Goal: Information Seeking & Learning: Compare options

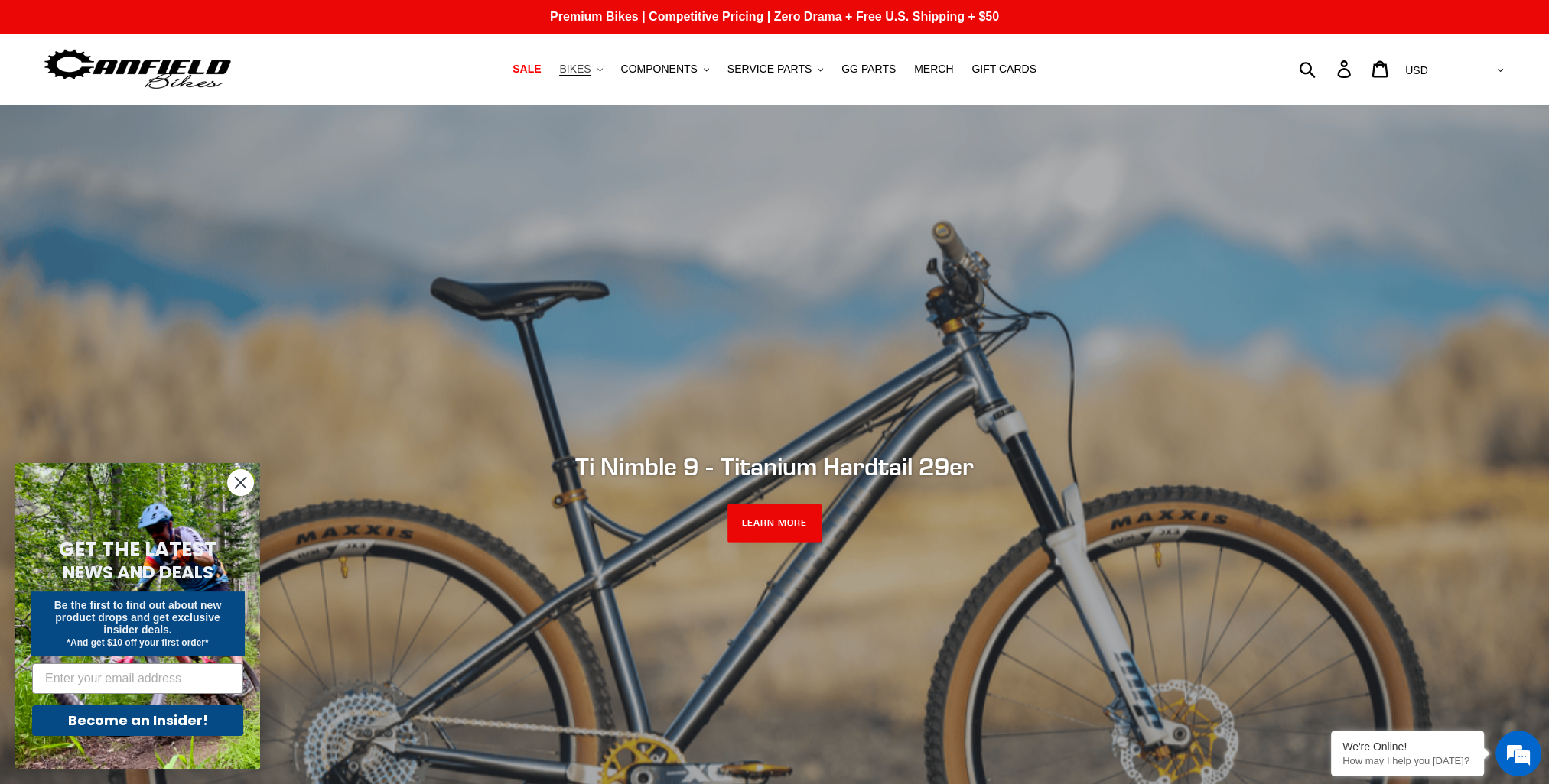
click at [590, 67] on span "BIKES" at bounding box center [574, 69] width 31 height 13
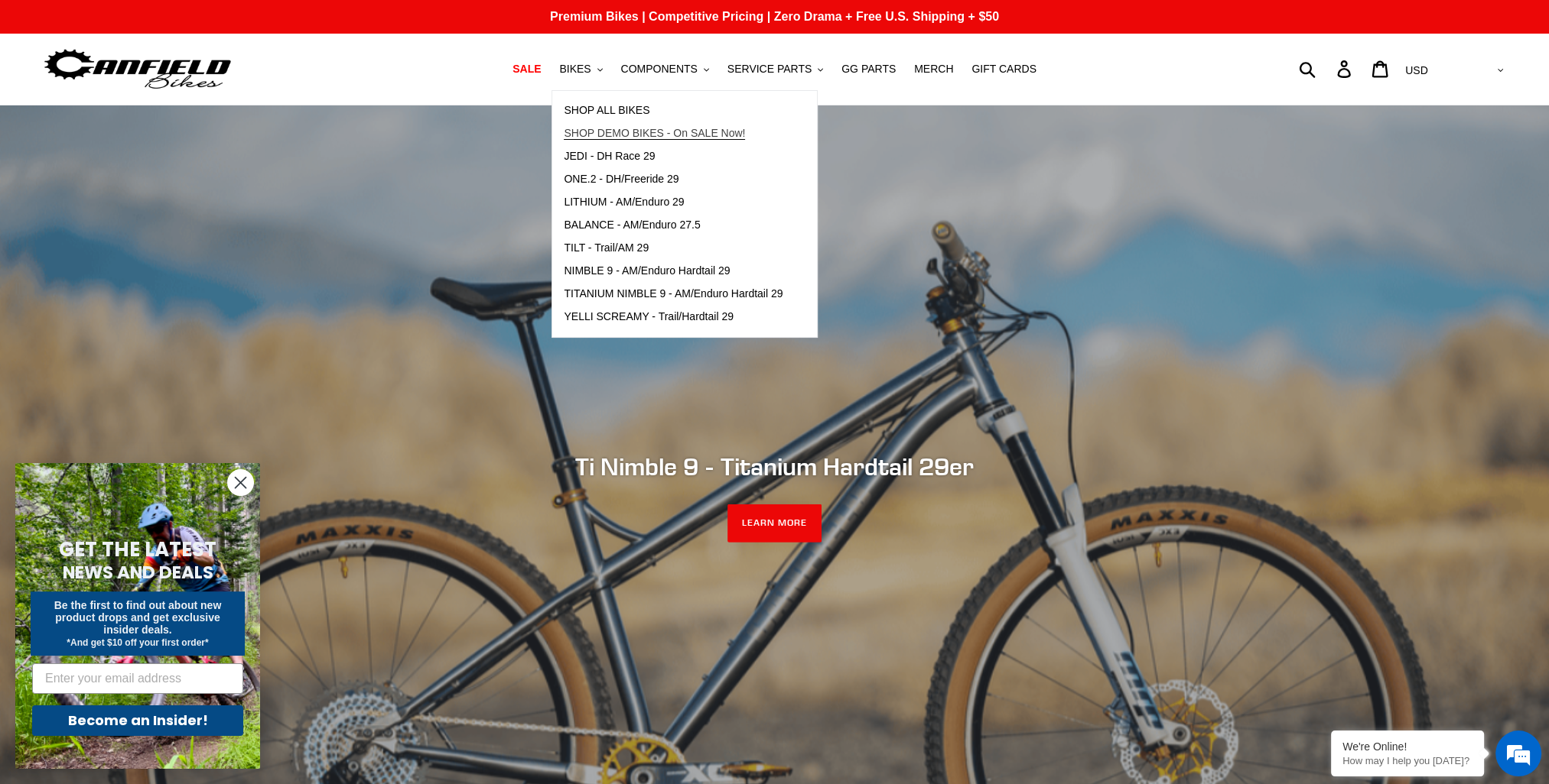
click at [676, 128] on span "SHOP DEMO BIKES - On SALE Now!" at bounding box center [654, 133] width 181 height 13
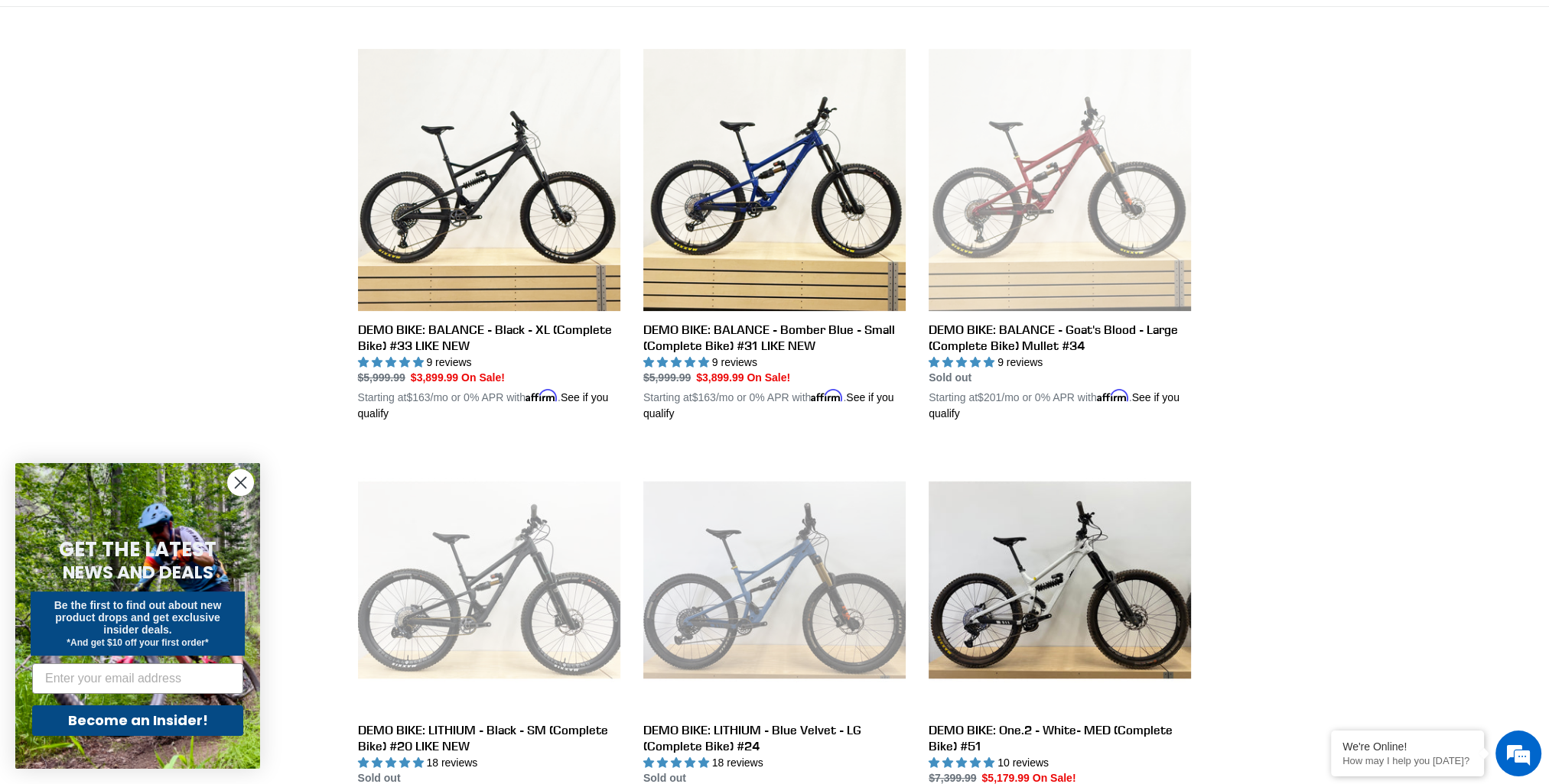
scroll to position [383, 0]
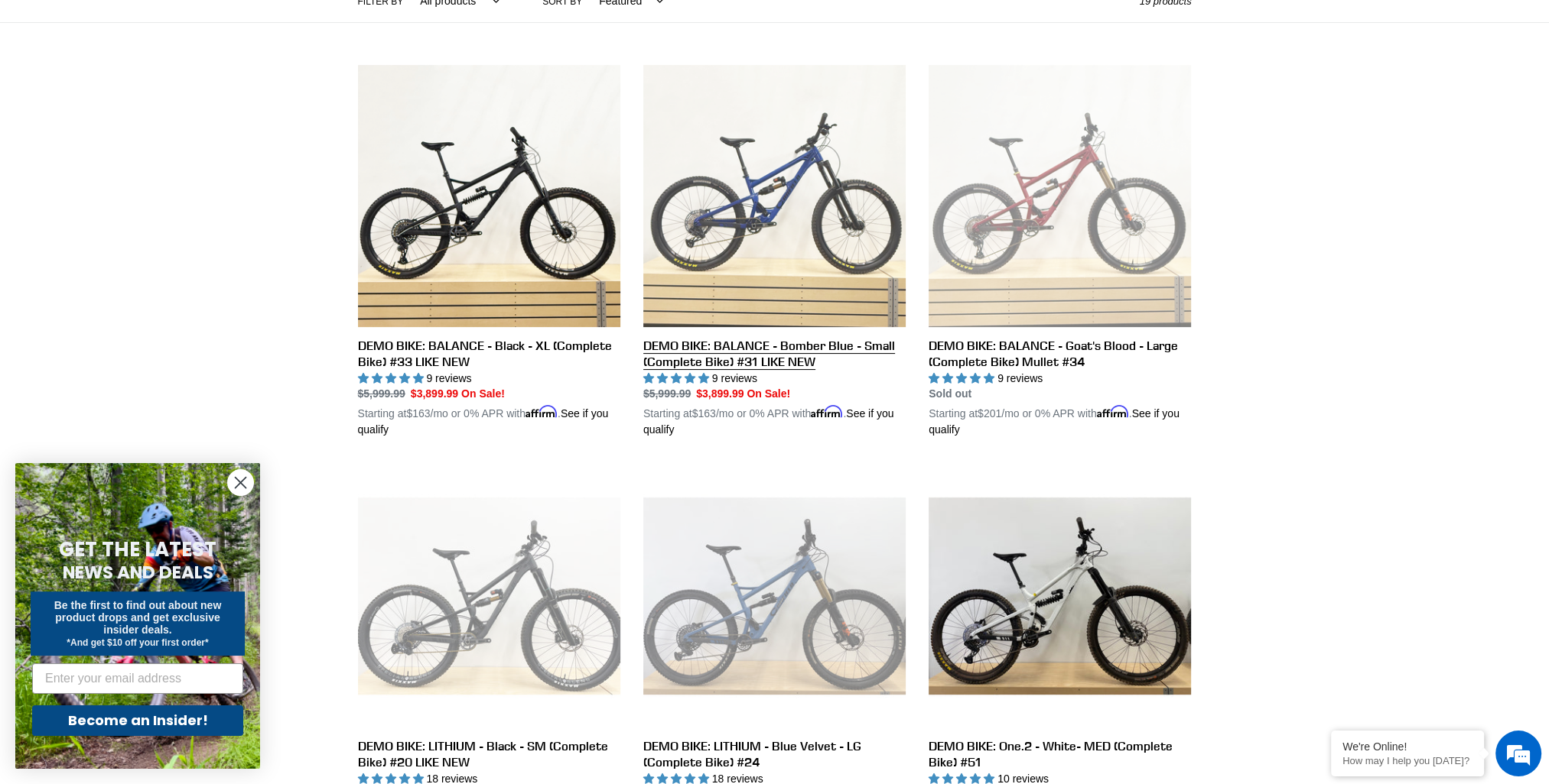
click at [862, 254] on link "DEMO BIKE: BALANCE - Bomber Blue - Small (Complete Bike) #31 LIKE NEW" at bounding box center [774, 251] width 262 height 374
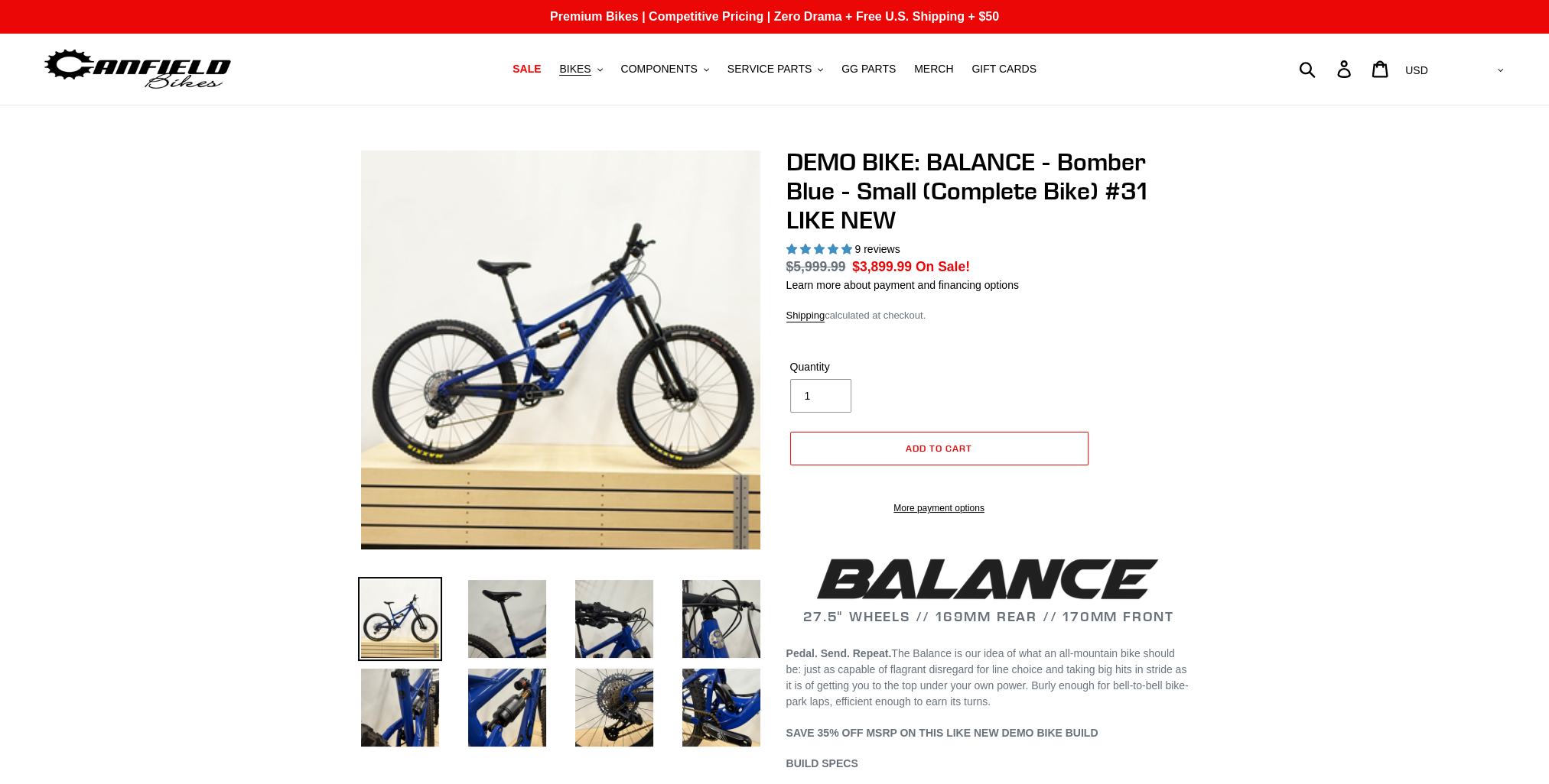
select select "highest-rating"
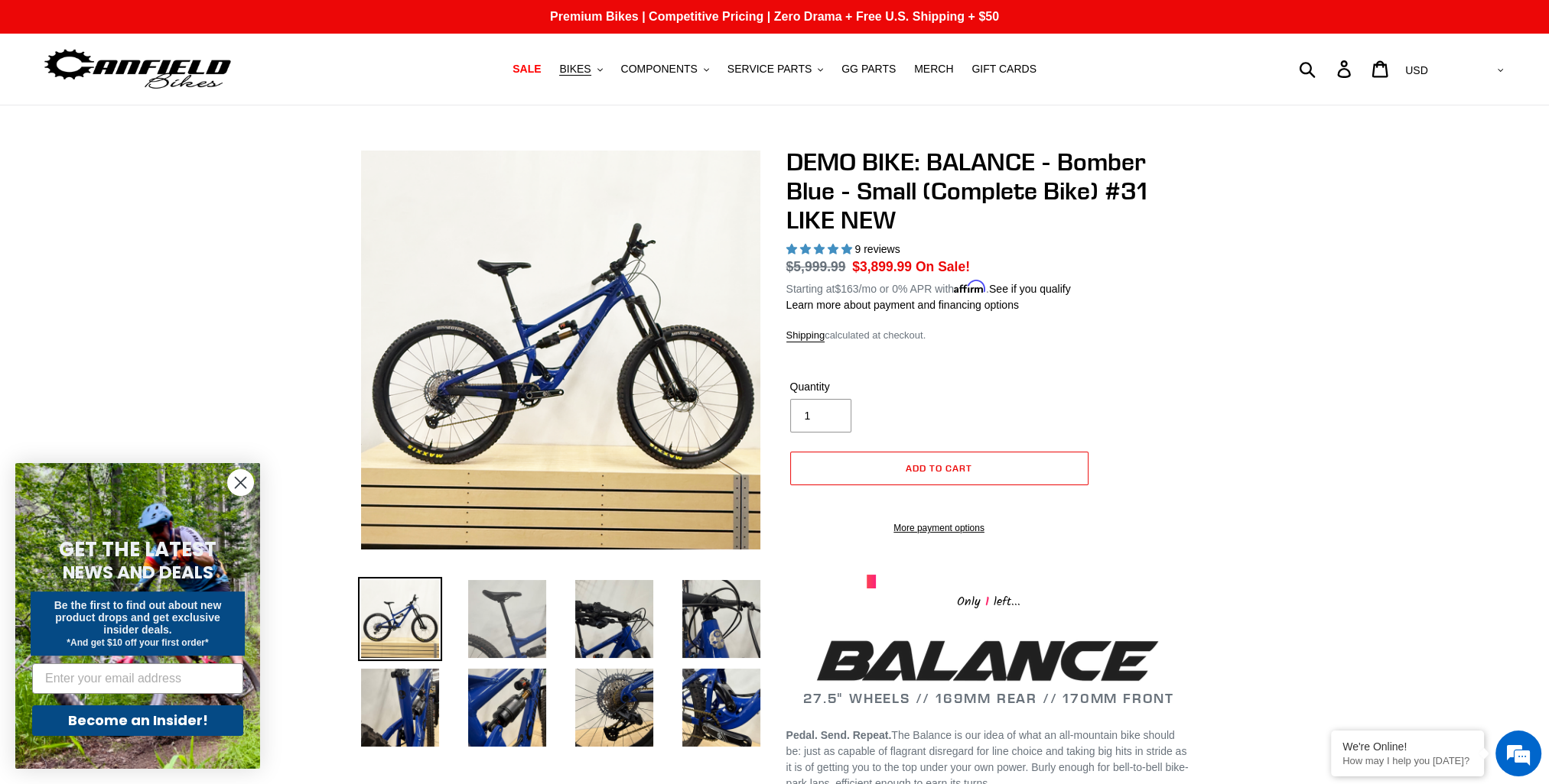
click at [505, 604] on img at bounding box center [508, 620] width 84 height 84
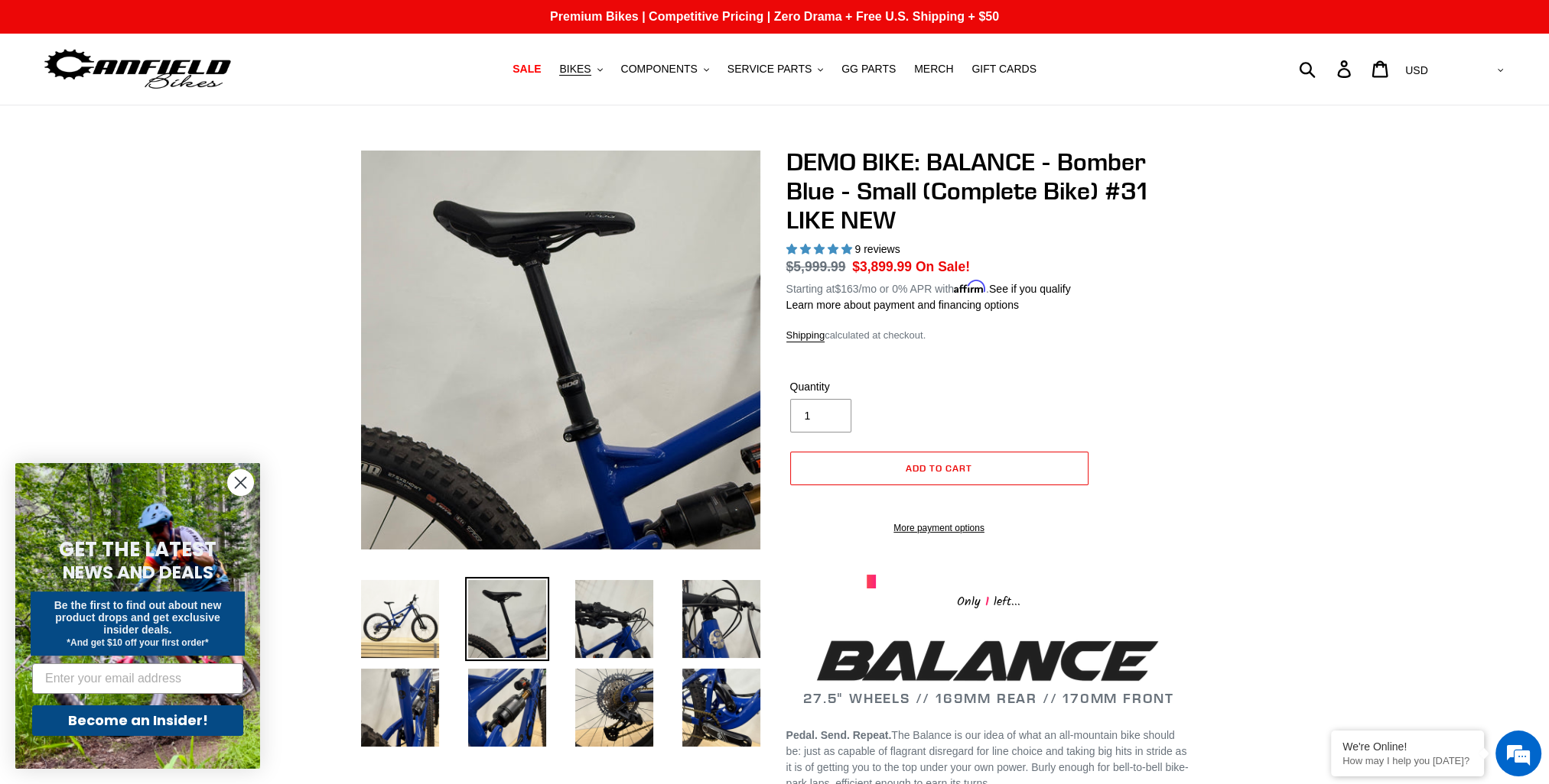
click at [558, 610] on li at bounding box center [602, 622] width 107 height 89
click at [594, 615] on img at bounding box center [615, 620] width 84 height 84
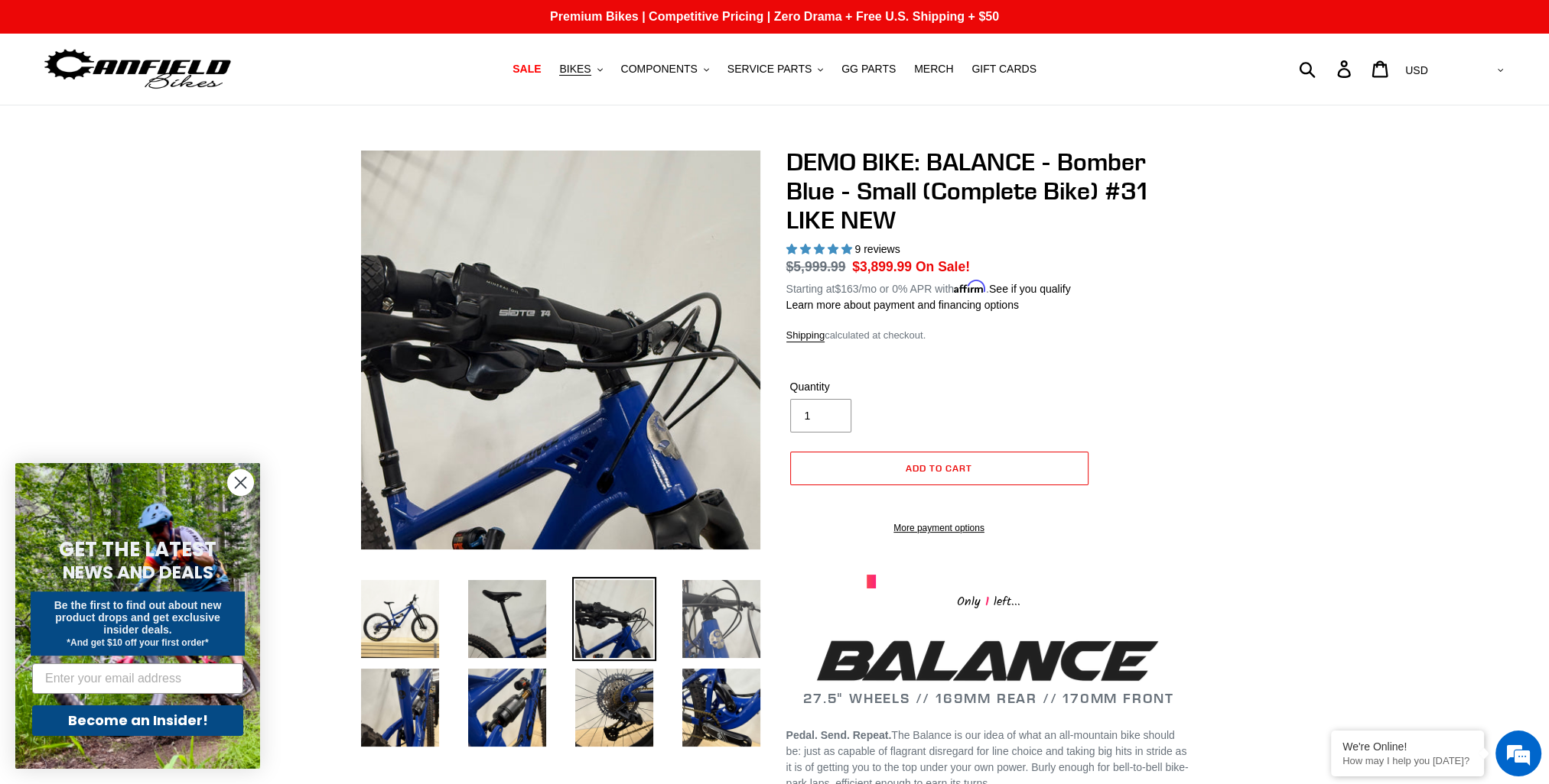
click at [726, 603] on img at bounding box center [721, 620] width 84 height 84
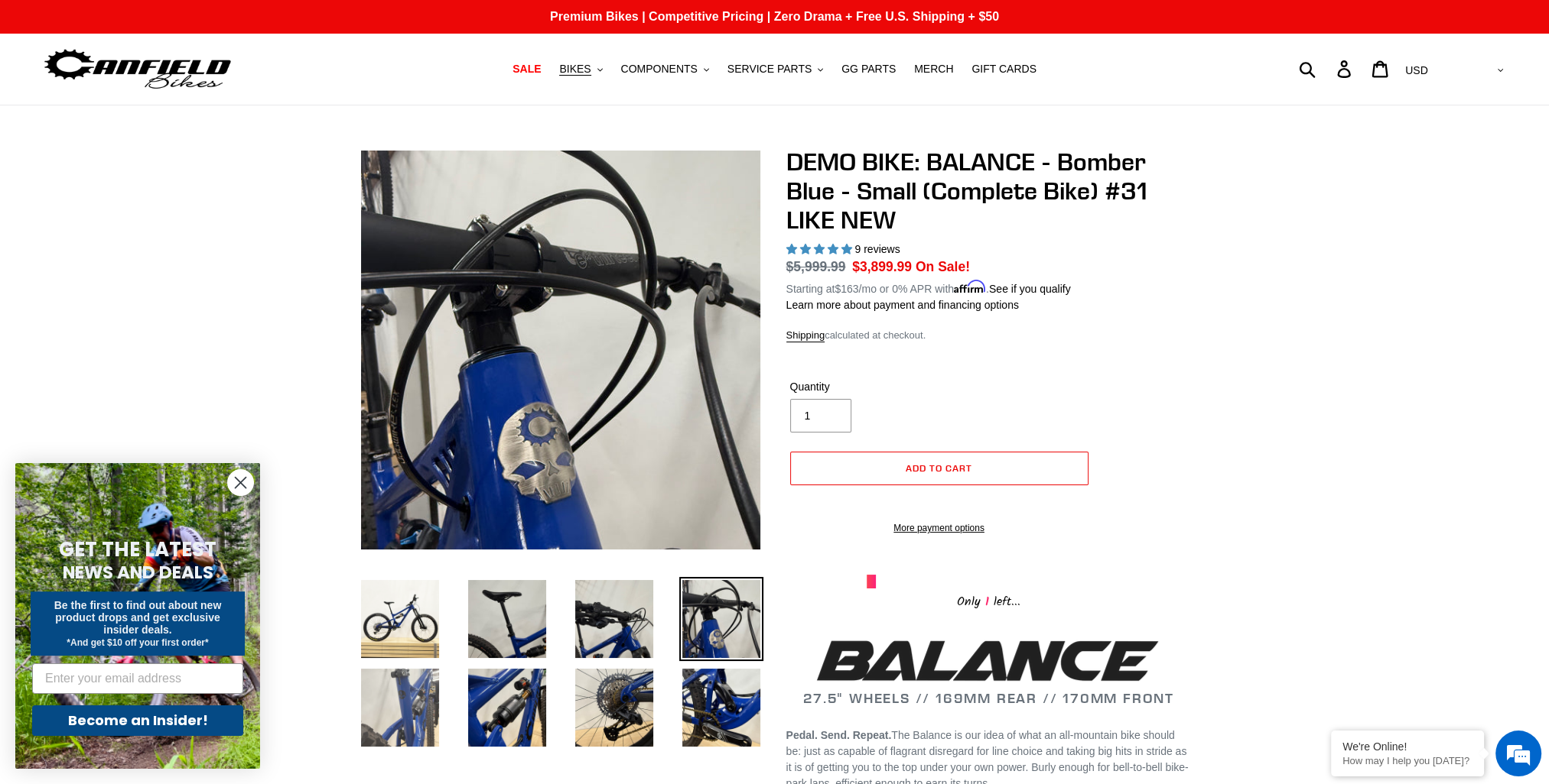
click at [425, 700] on img at bounding box center [400, 708] width 84 height 84
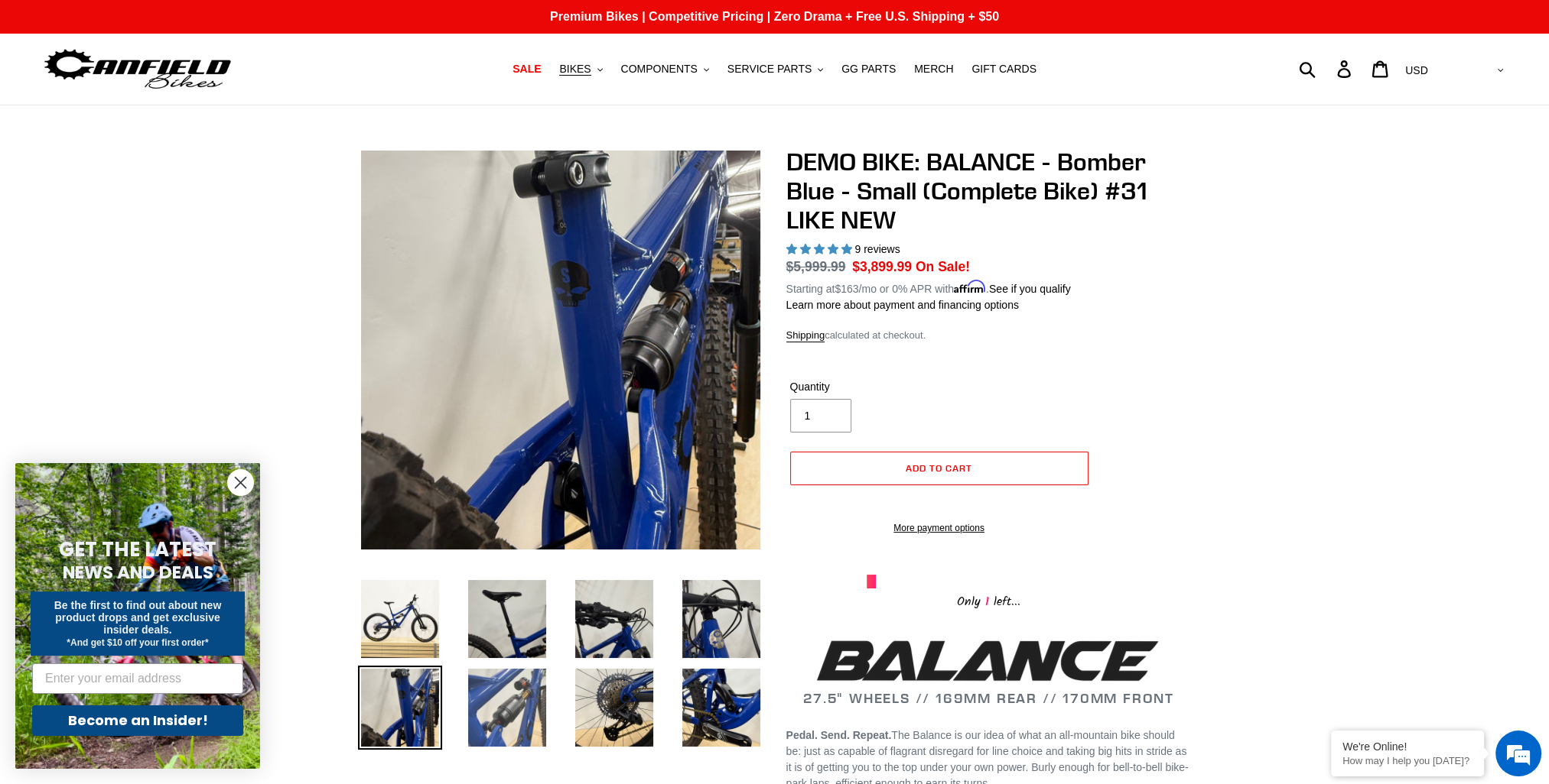
click at [514, 696] on img at bounding box center [508, 708] width 84 height 84
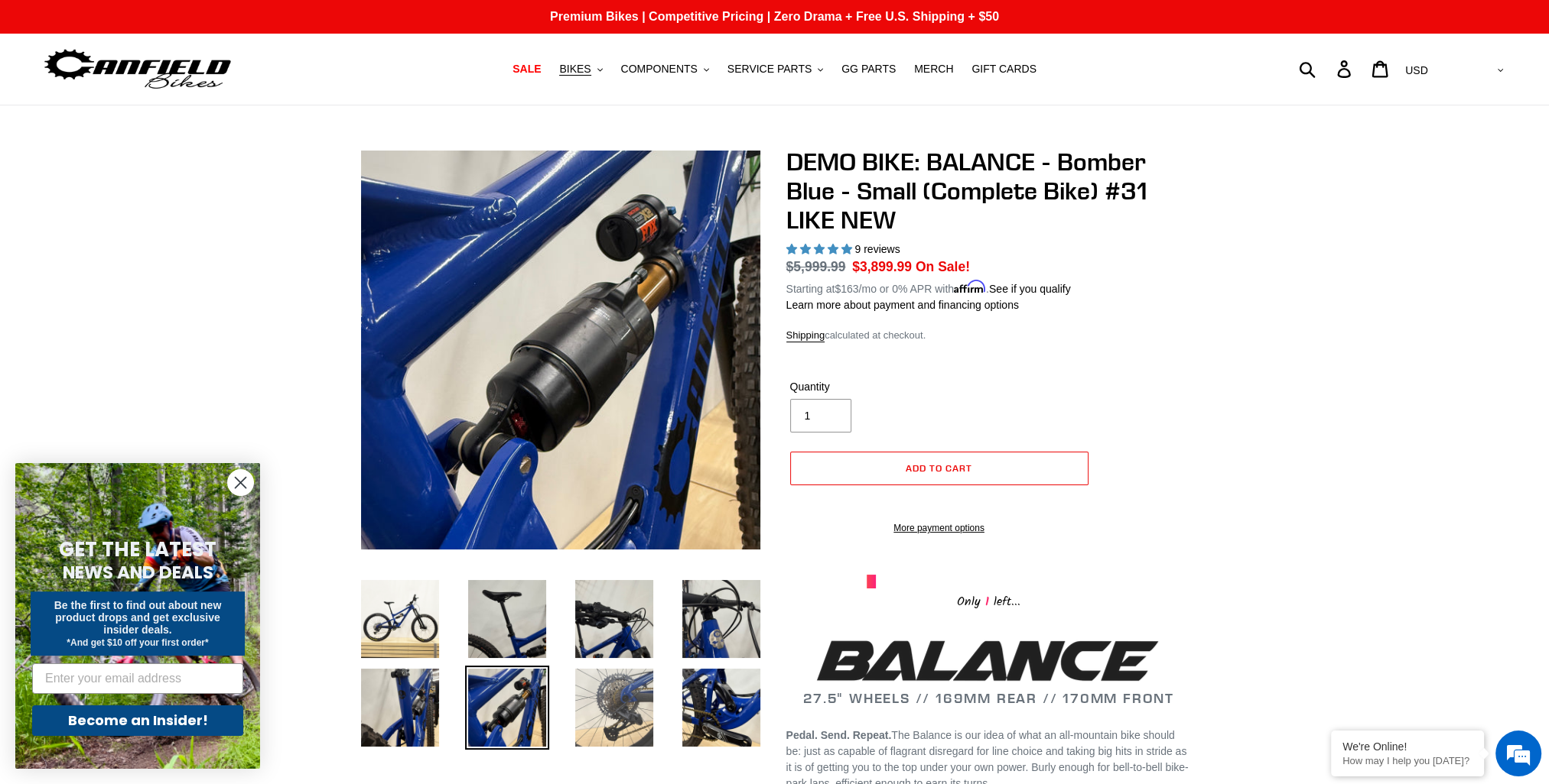
click at [609, 699] on img at bounding box center [615, 708] width 84 height 84
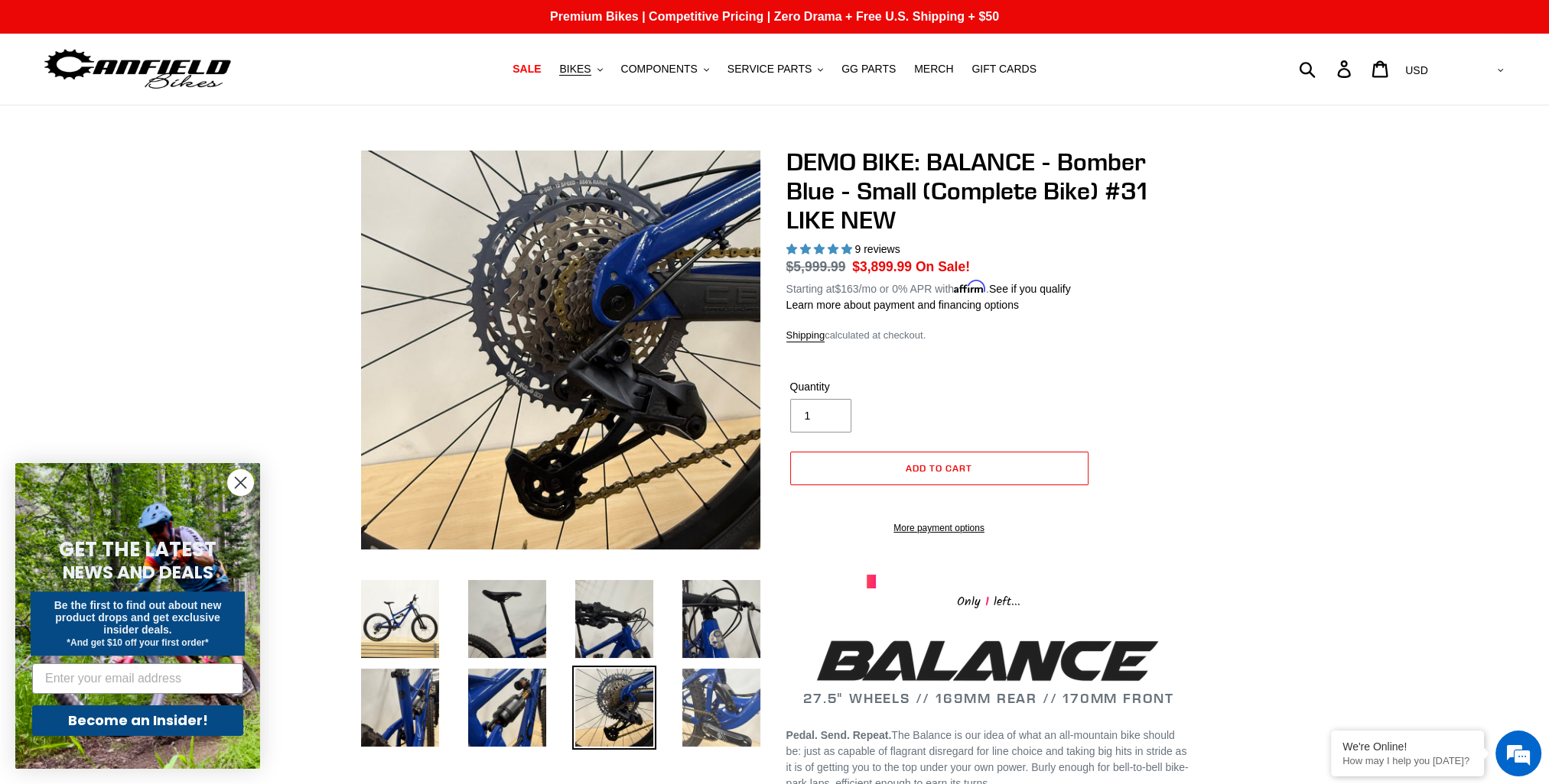
click at [716, 691] on img at bounding box center [721, 708] width 84 height 84
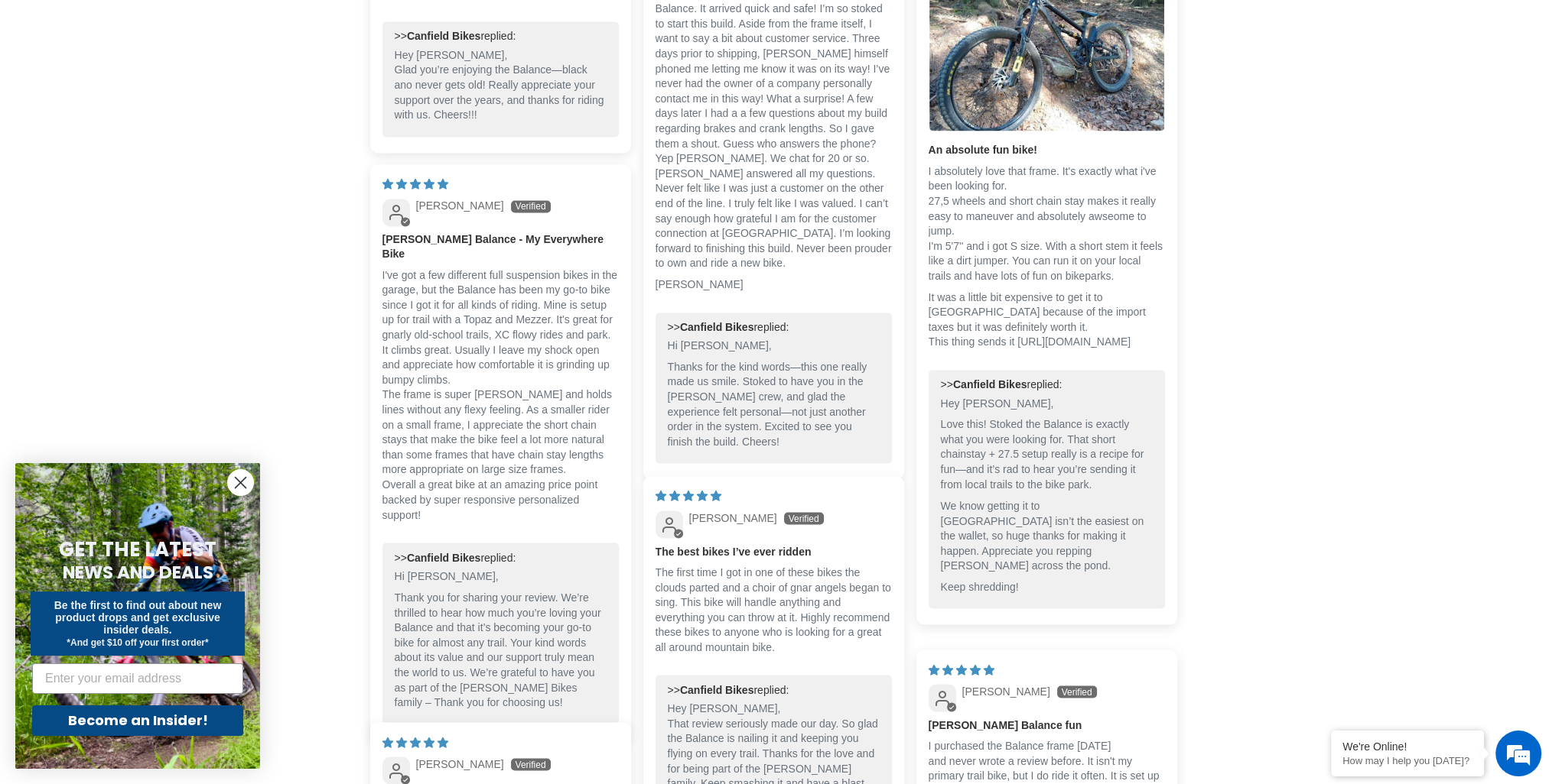
scroll to position [3363, 0]
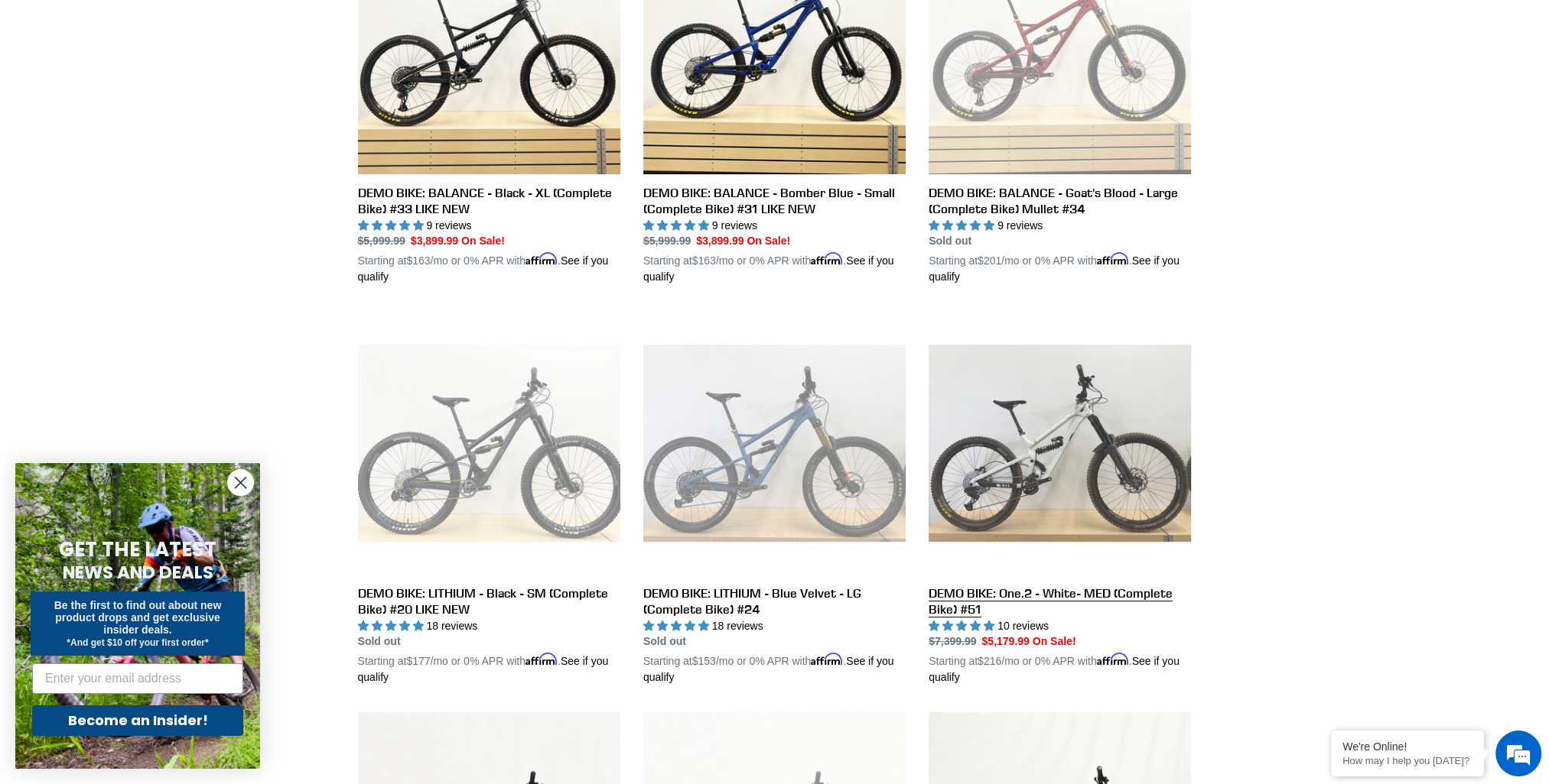
click at [1150, 593] on link "DEMO BIKE: One.2 - White- MED (Complete Bike) #51" at bounding box center [1059, 498] width 262 height 374
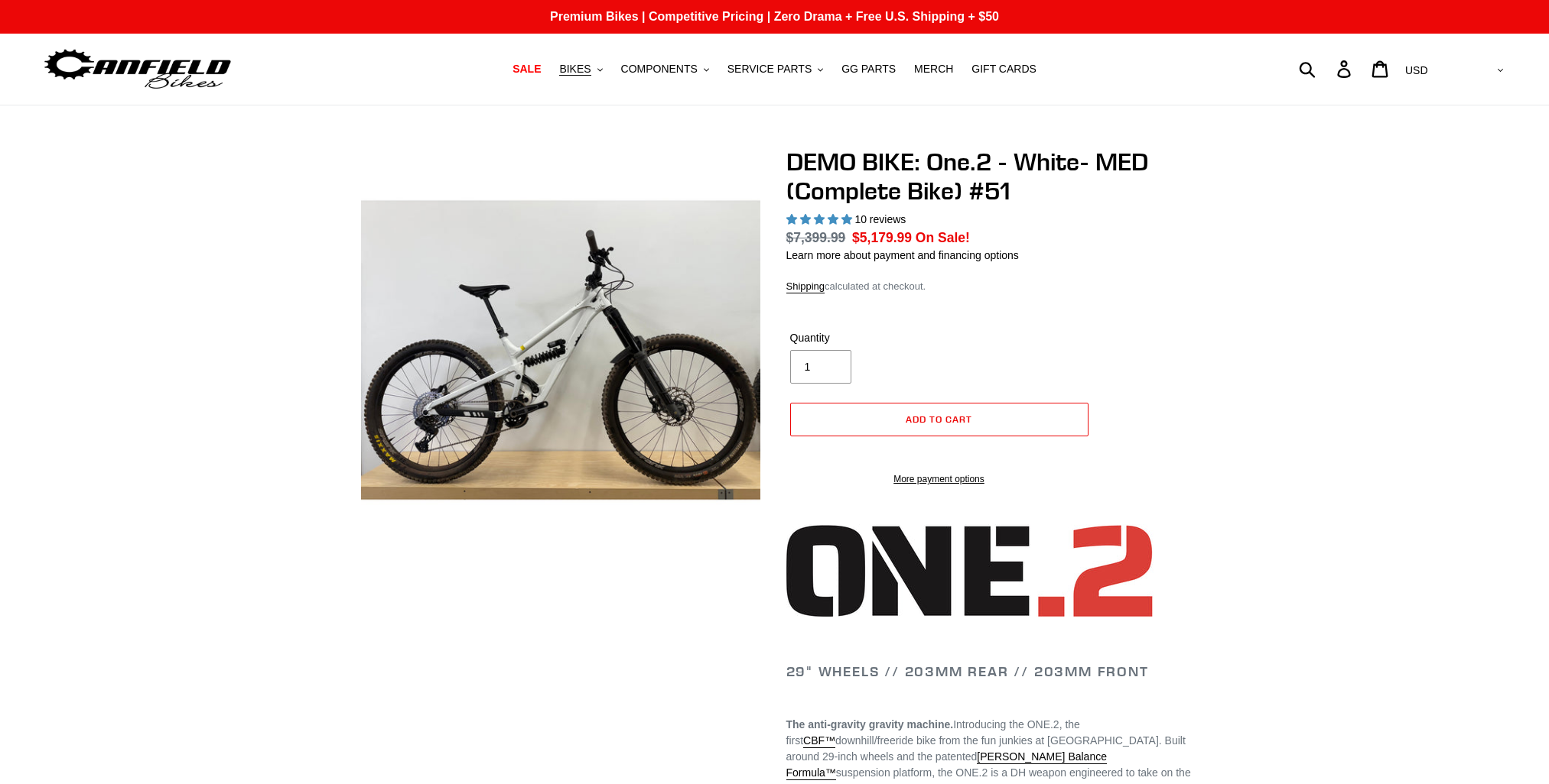
select select "highest-rating"
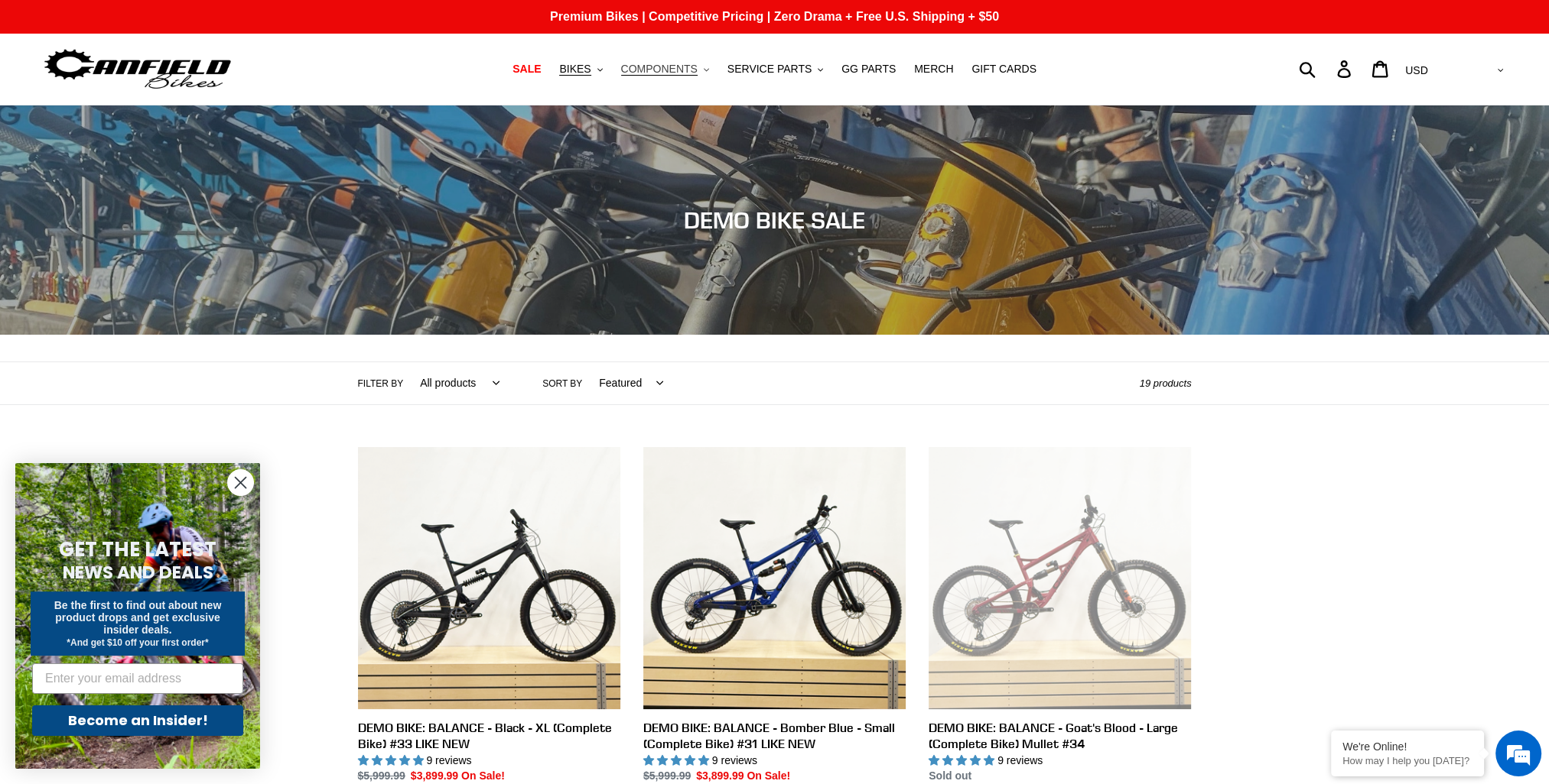
click at [669, 66] on span "COMPONENTS" at bounding box center [659, 69] width 76 height 13
click at [589, 64] on span "BIKES" at bounding box center [574, 69] width 31 height 13
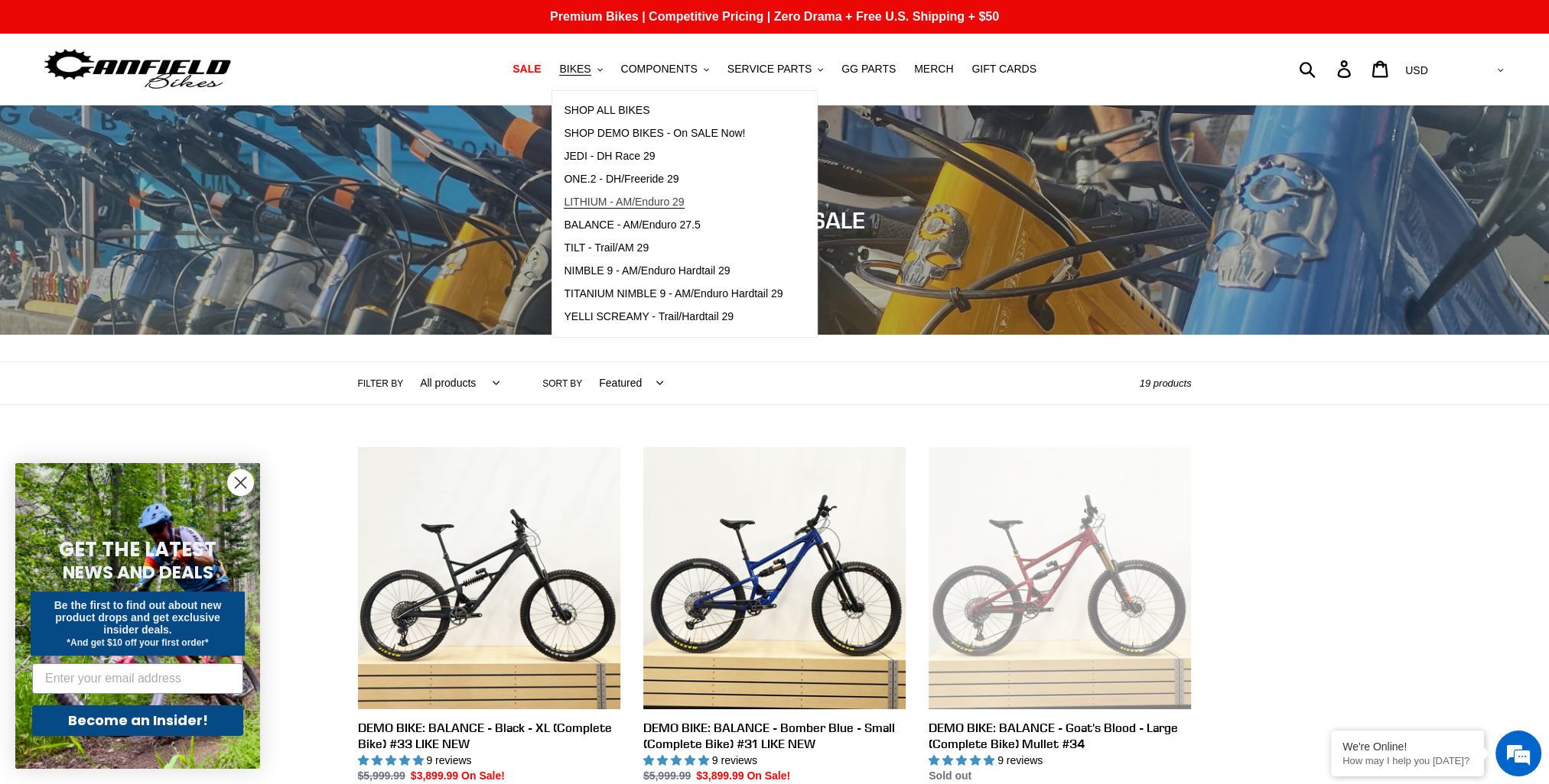
click at [646, 203] on span "LITHIUM - AM/Enduro 29" at bounding box center [624, 202] width 120 height 13
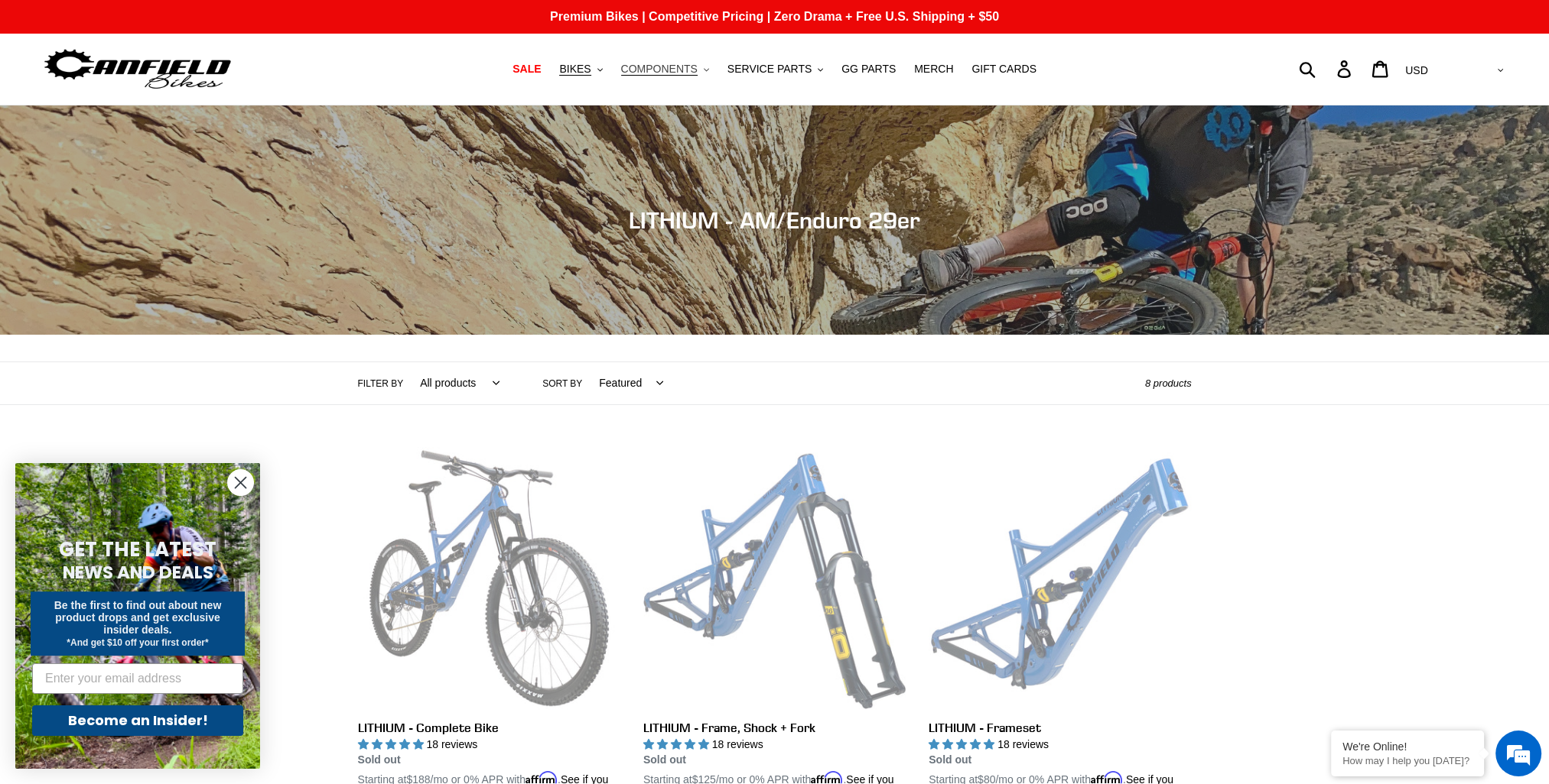
click at [650, 69] on span "COMPONENTS" at bounding box center [659, 69] width 76 height 13
click at [590, 75] on span "BIKES" at bounding box center [574, 69] width 31 height 13
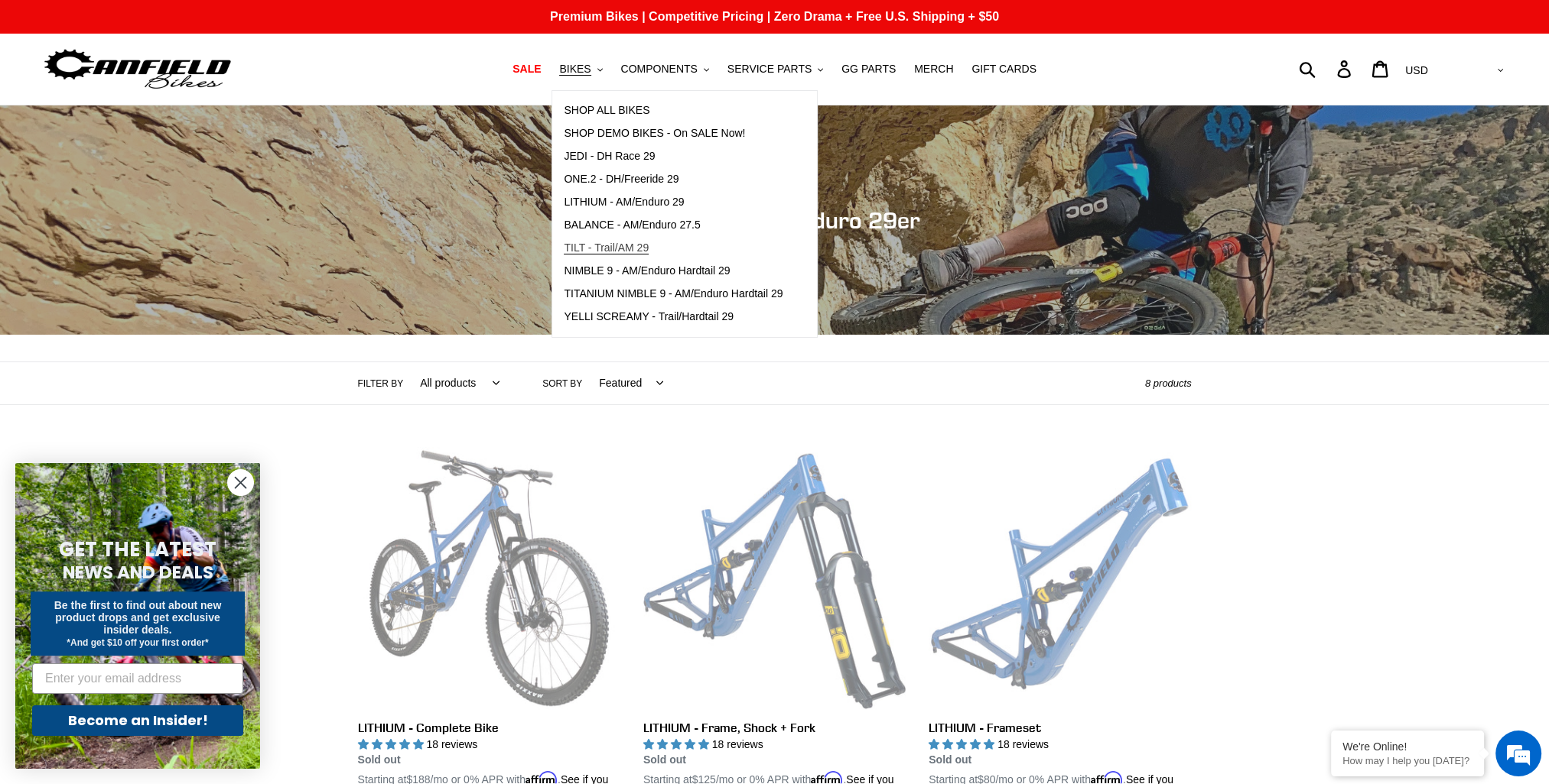
click at [640, 249] on span "TILT - Trail/AM 29" at bounding box center [606, 248] width 84 height 13
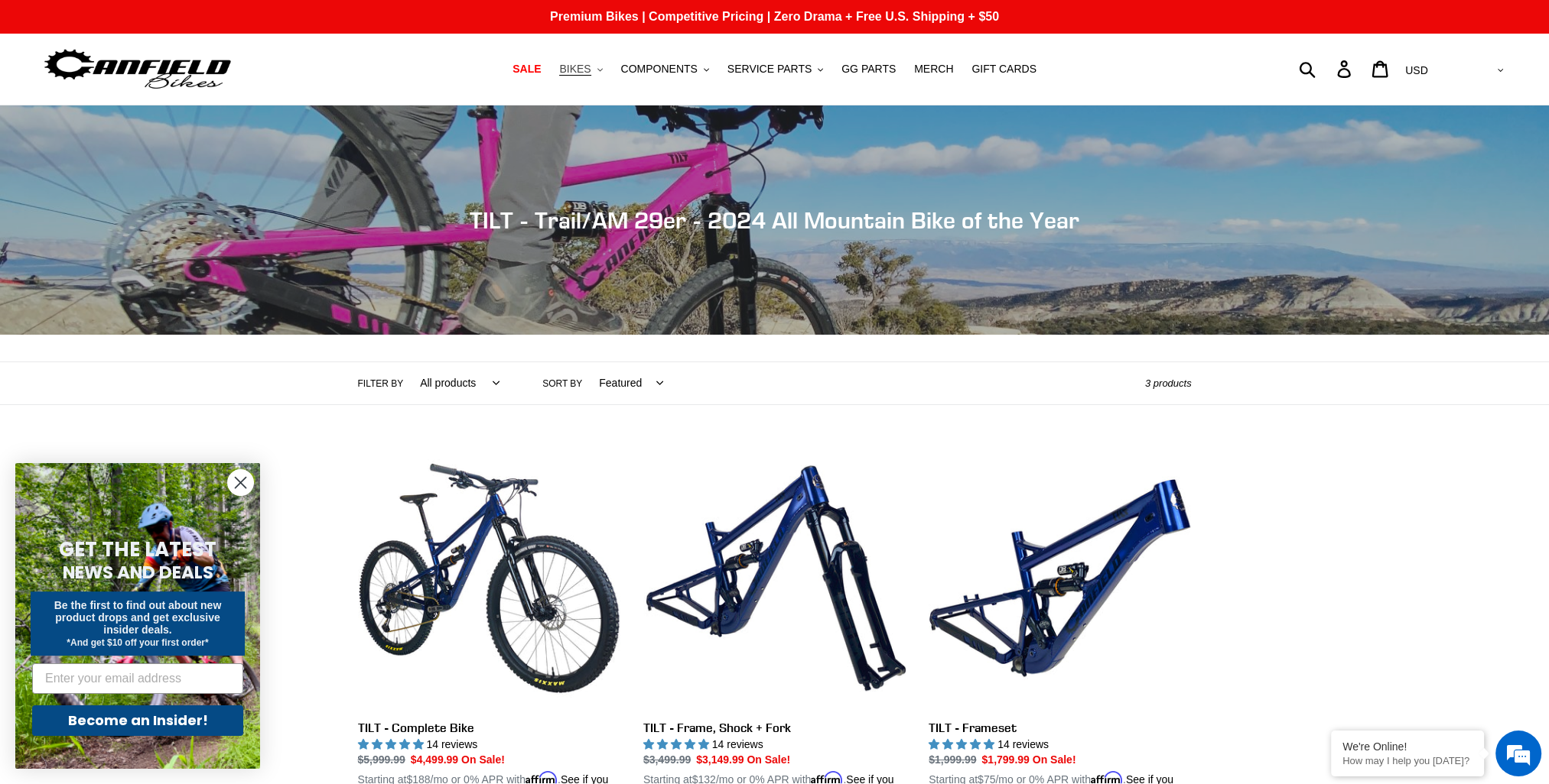
click at [603, 69] on icon ".cls-1{fill:#231f20}" at bounding box center [600, 70] width 5 height 5
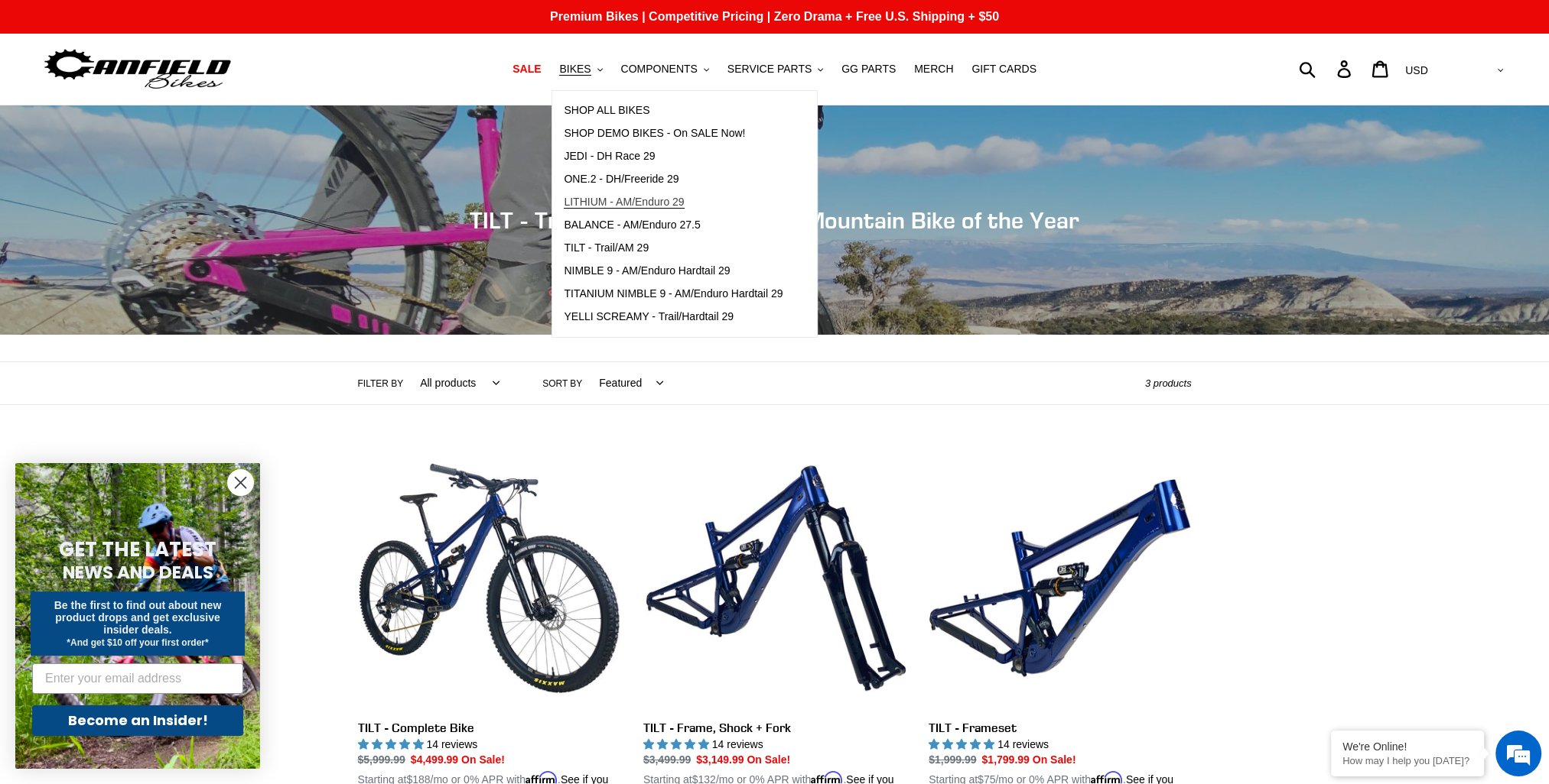
click at [670, 206] on span "LITHIUM - AM/Enduro 29" at bounding box center [624, 202] width 120 height 13
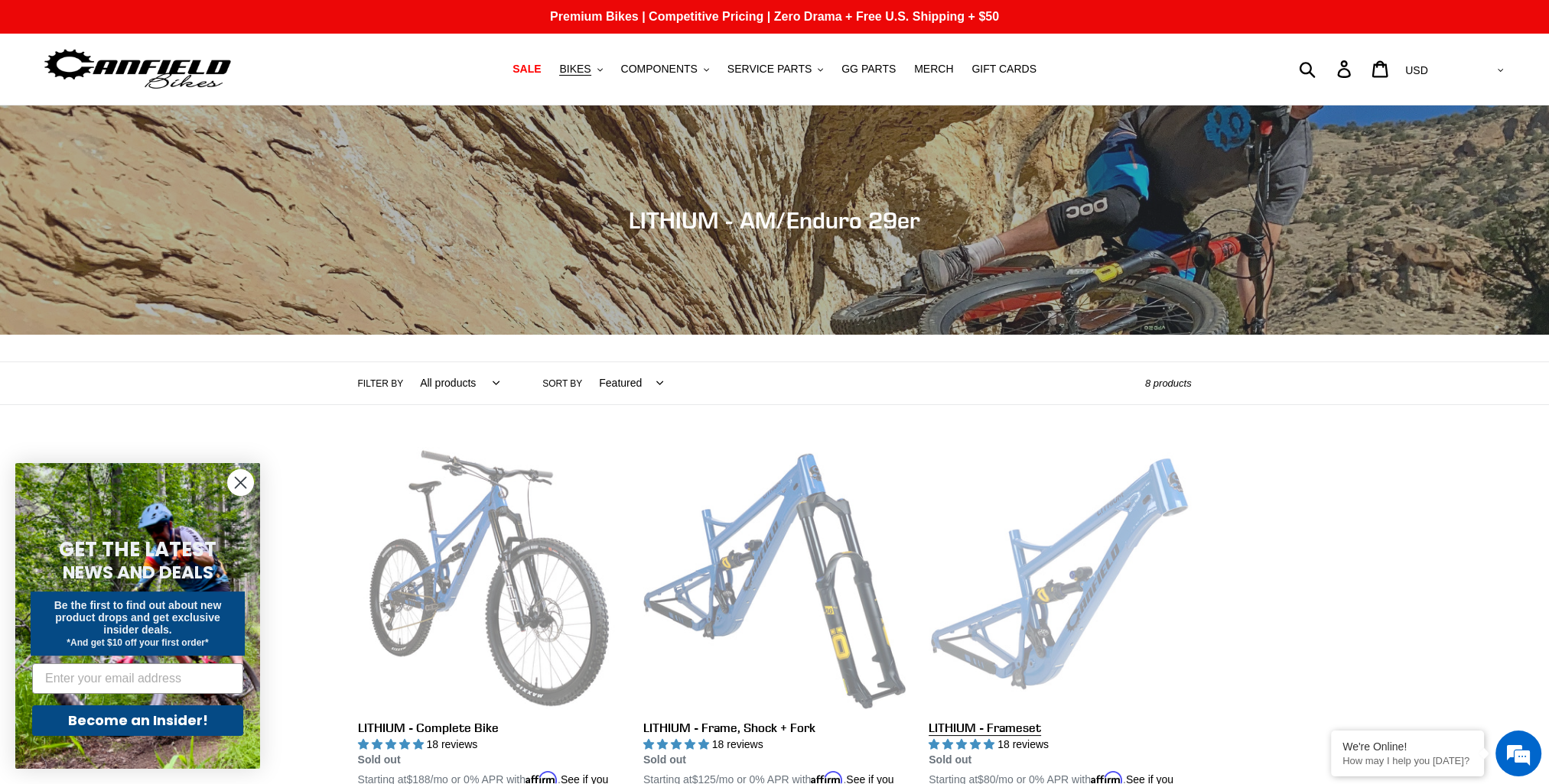
click at [1116, 595] on link "LITHIUM - Frameset" at bounding box center [1059, 626] width 262 height 357
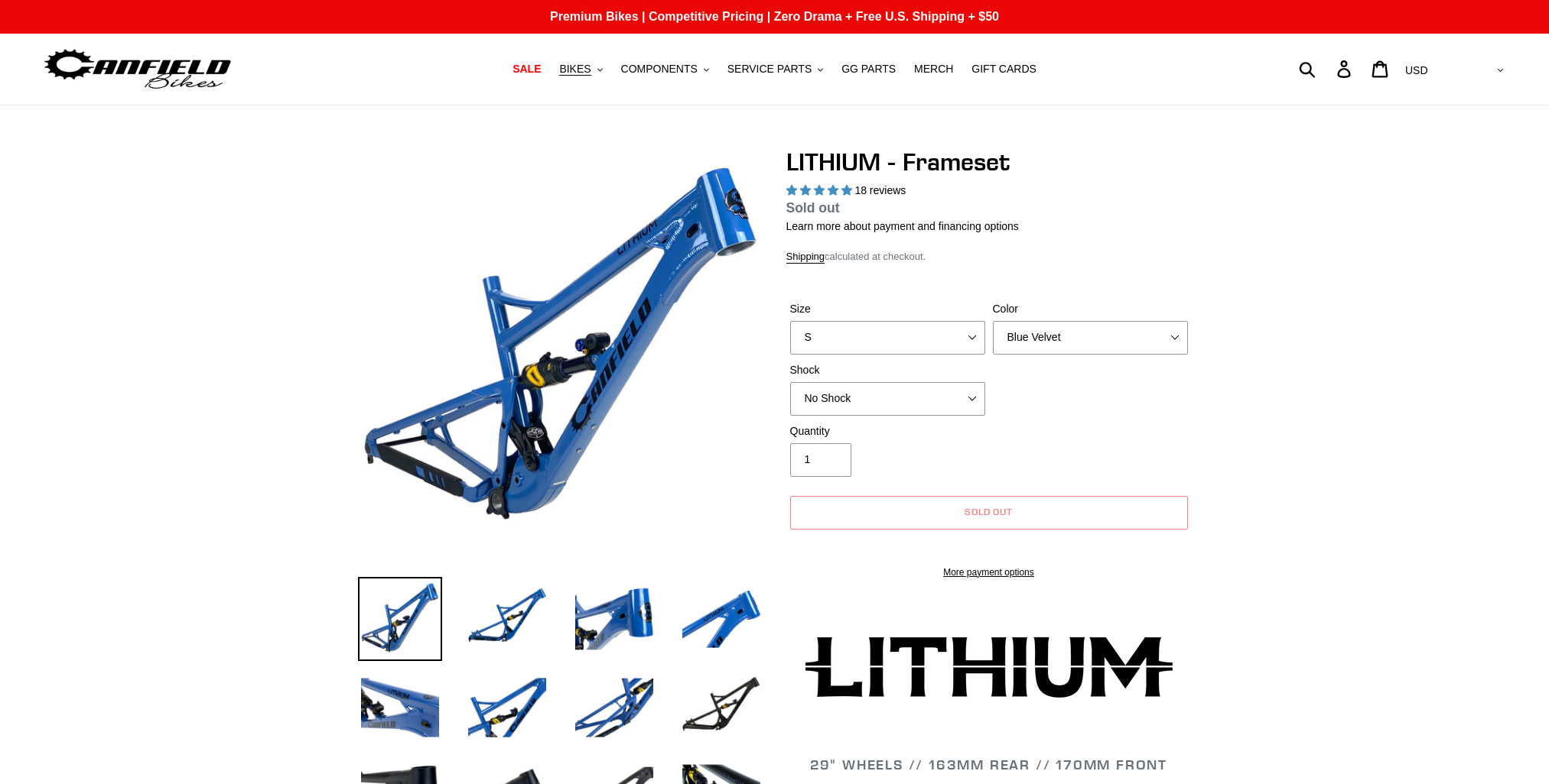
select select "highest-rating"
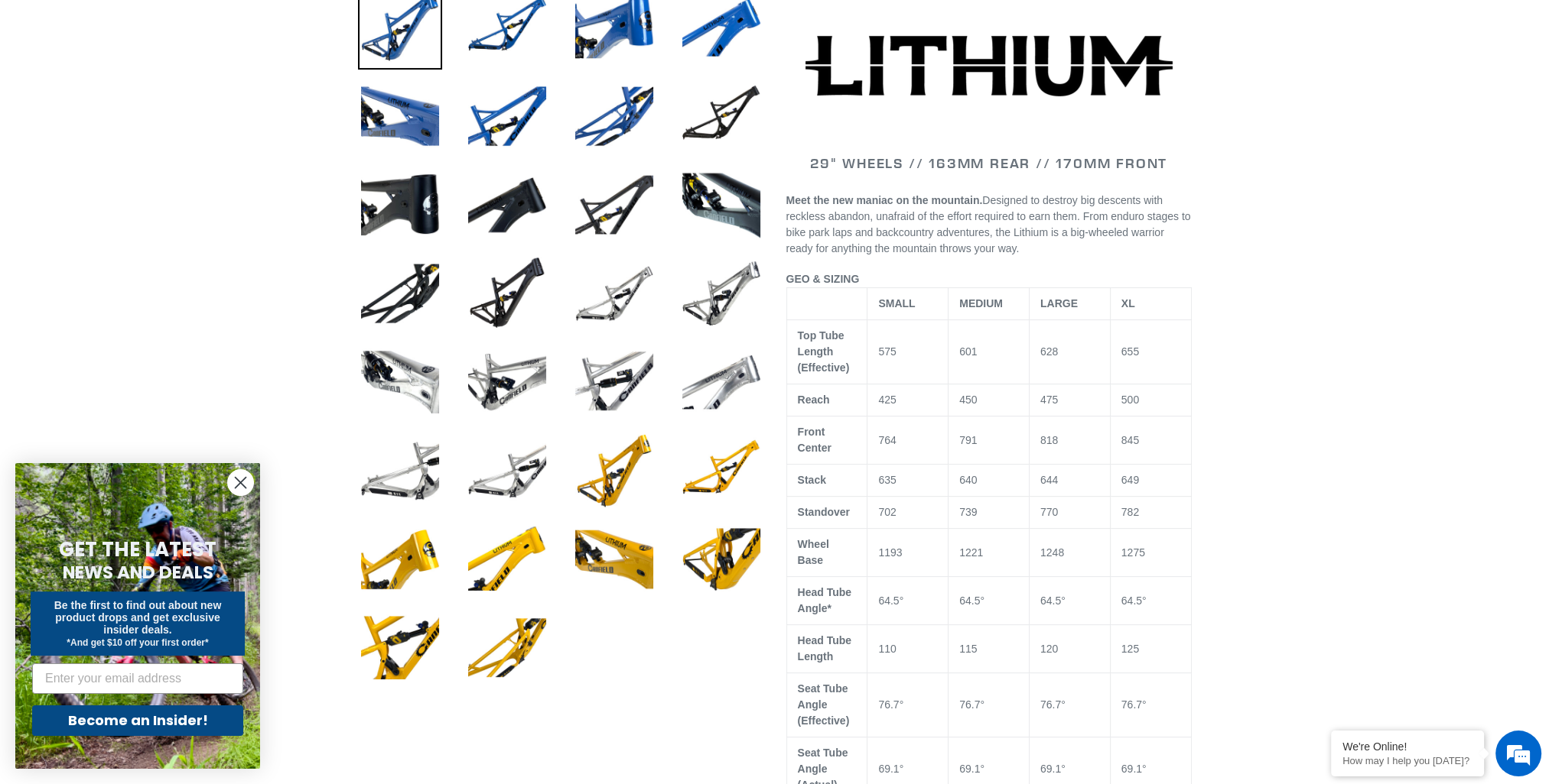
scroll to position [612, 0]
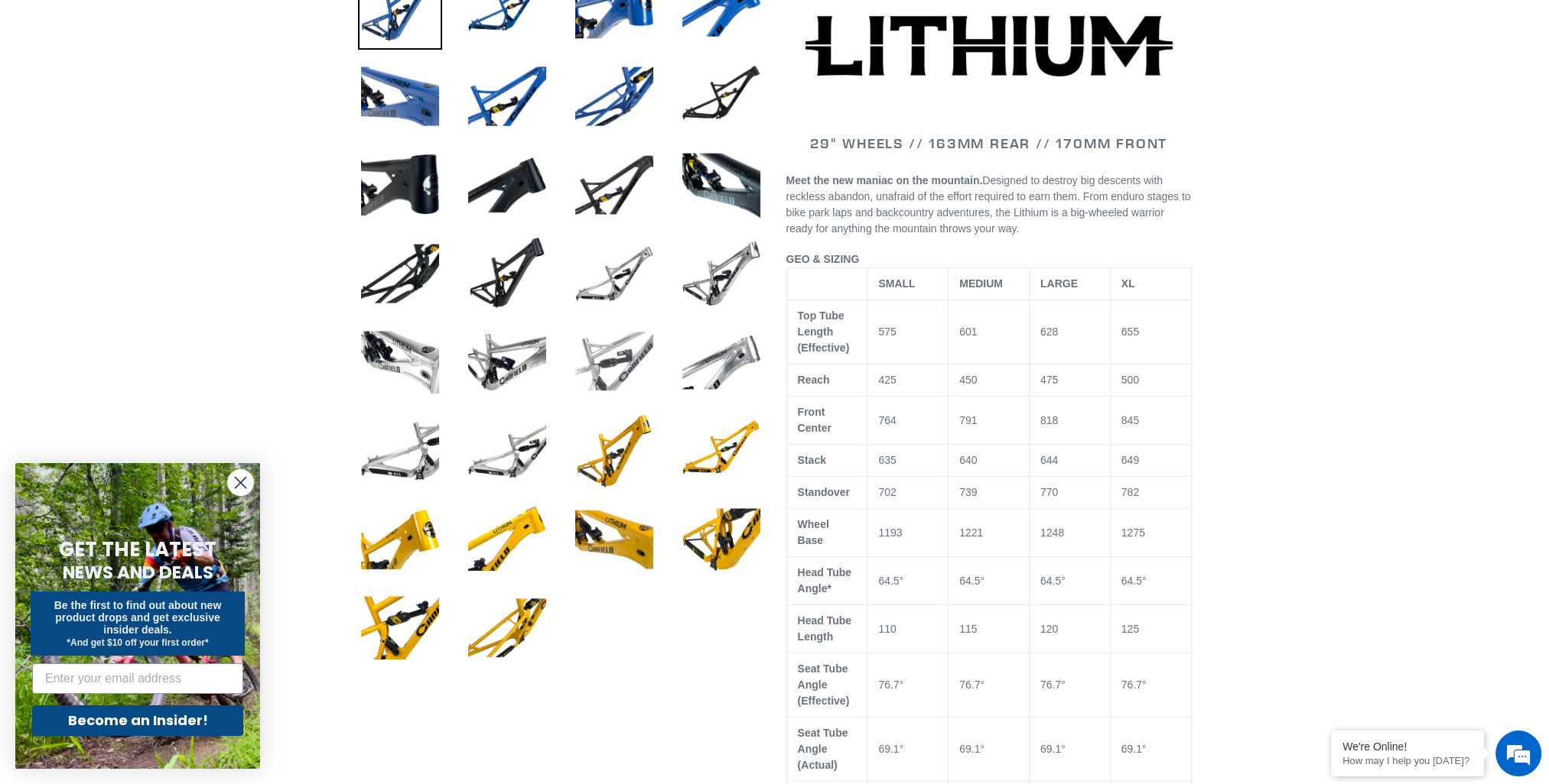
click at [601, 373] on img at bounding box center [615, 363] width 84 height 84
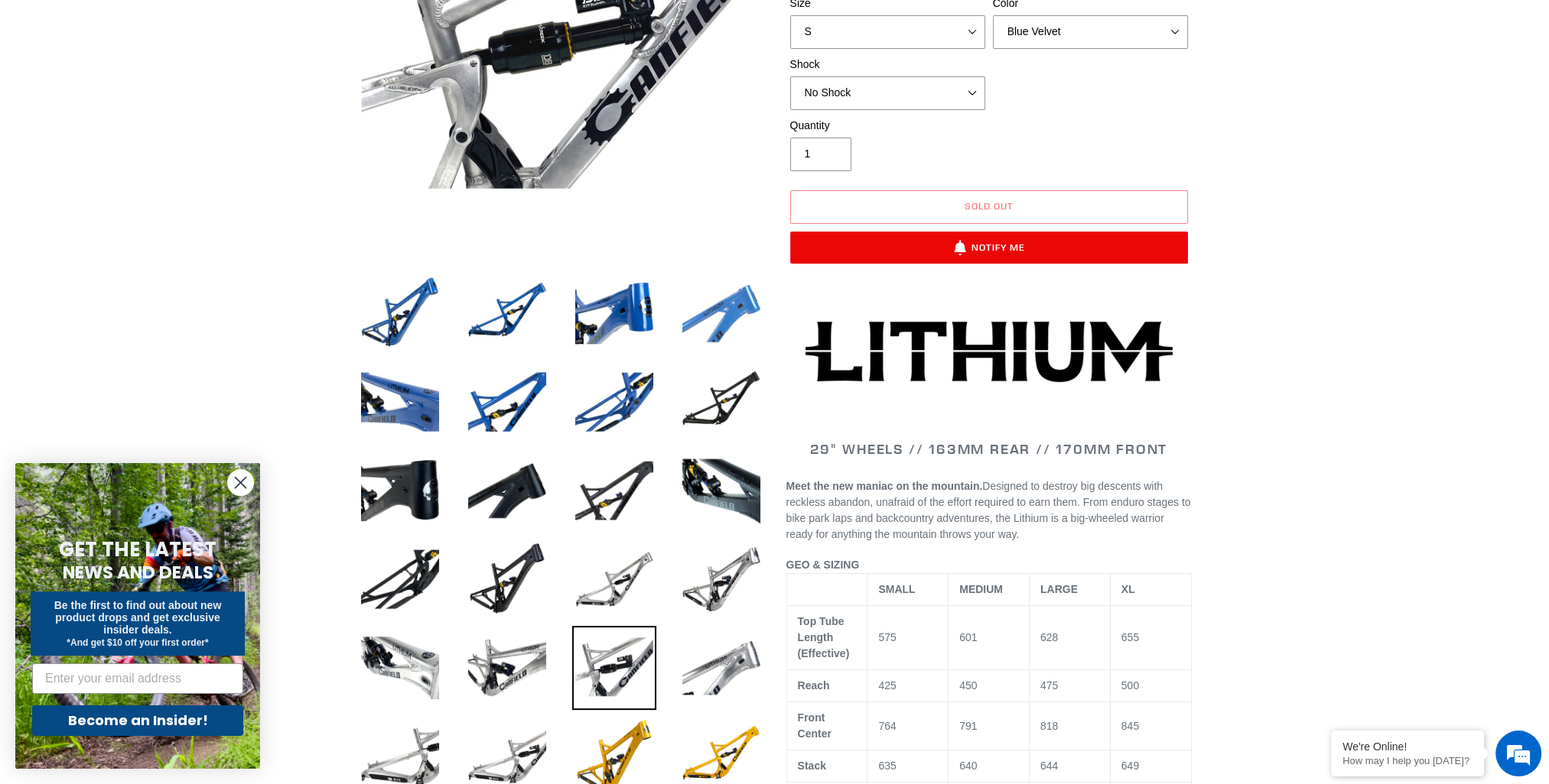
scroll to position [535, 0]
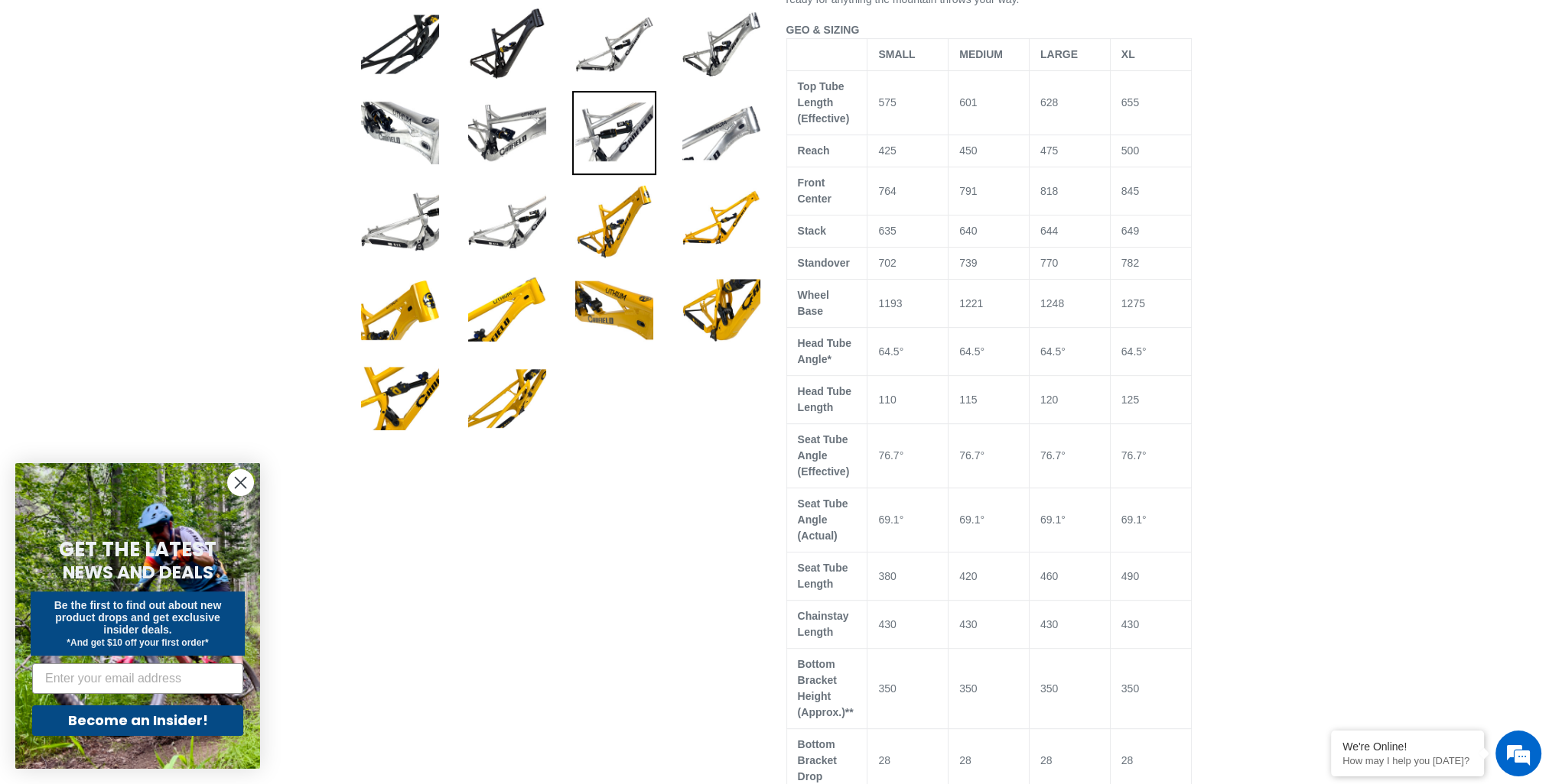
scroll to position [1070, 0]
